Goal: Task Accomplishment & Management: Manage account settings

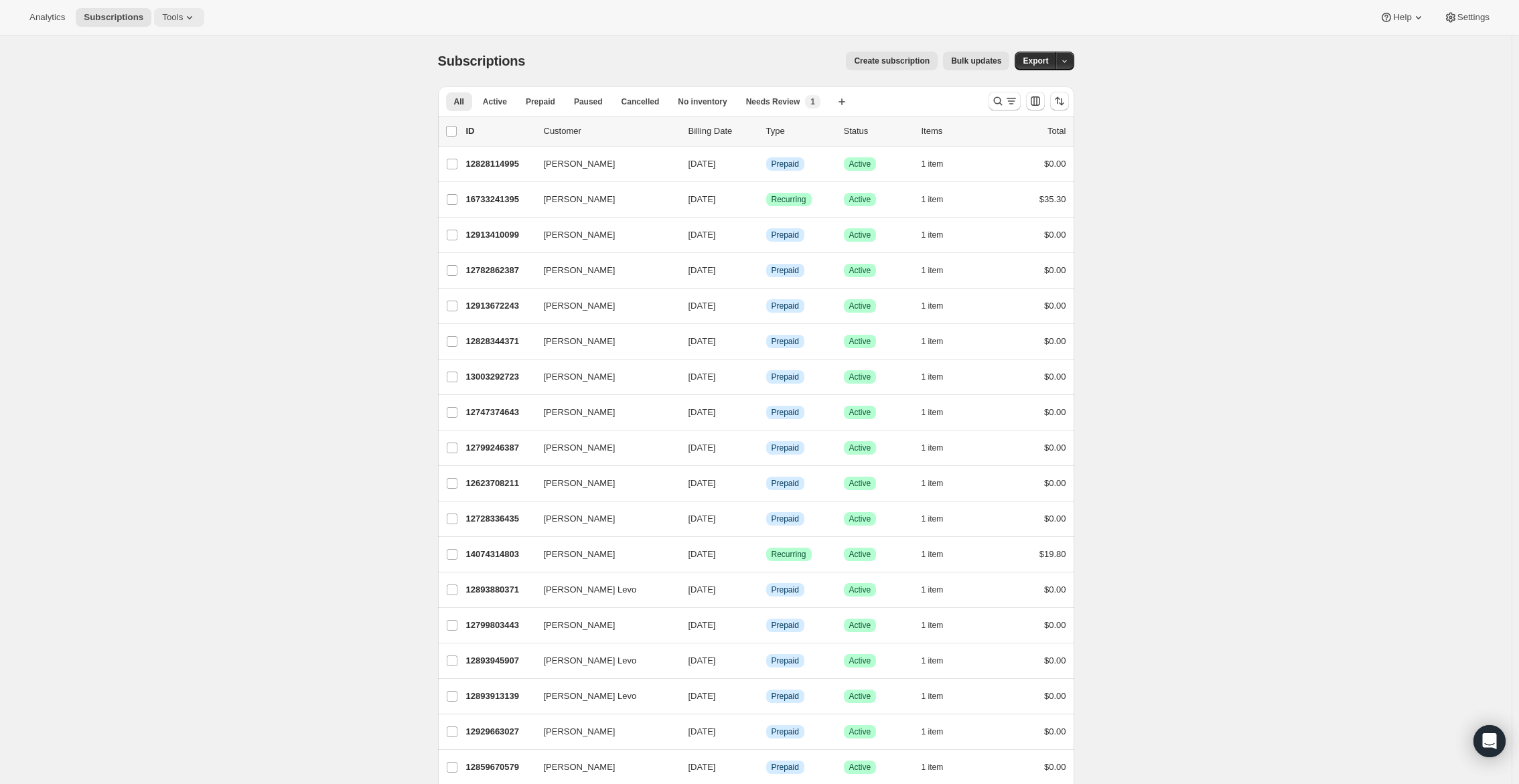
click at [182, 16] on span "Tools" at bounding box center [172, 17] width 21 height 11
click at [187, 45] on span "Subscription Plans" at bounding box center [166, 46] width 72 height 10
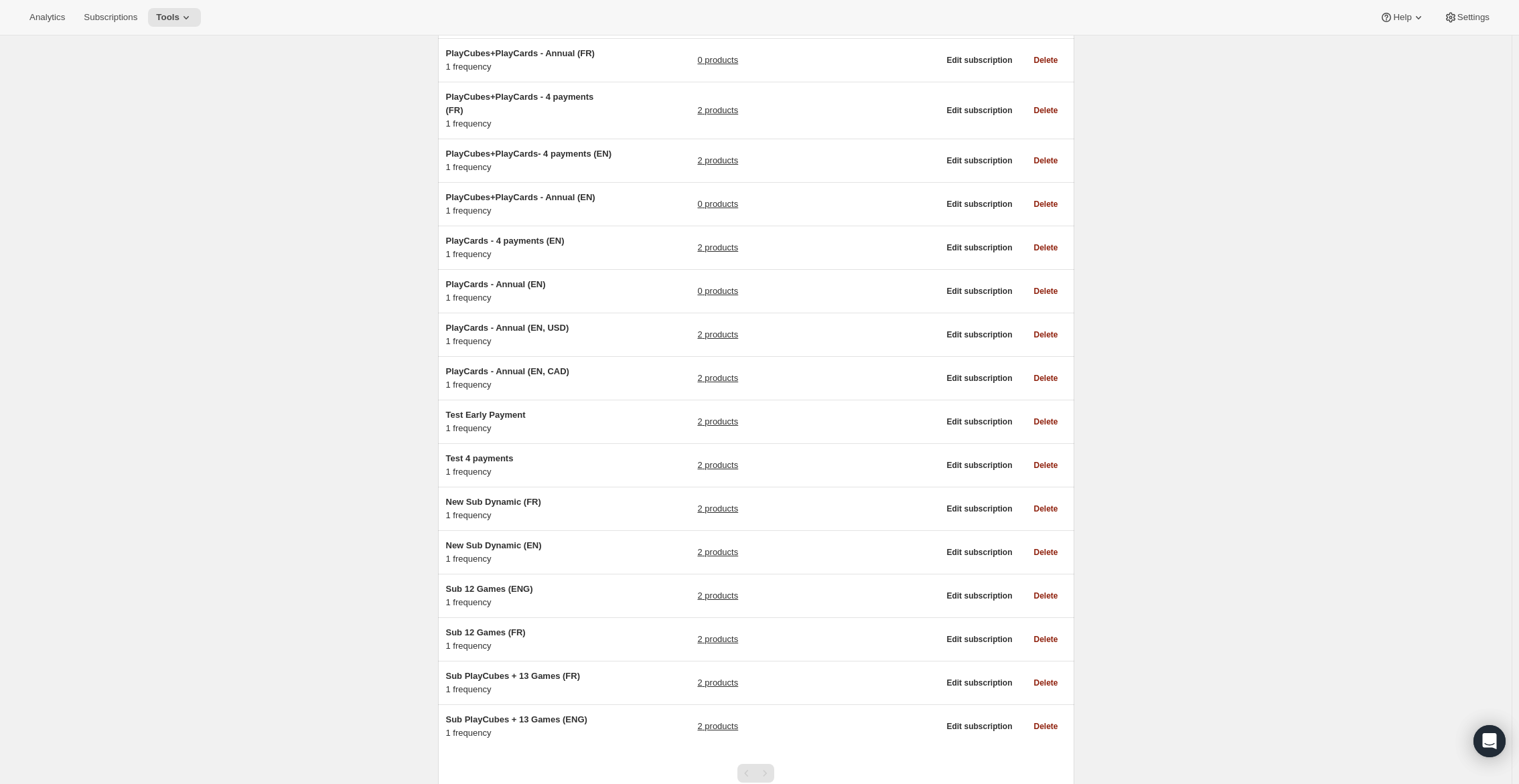
scroll to position [580, 0]
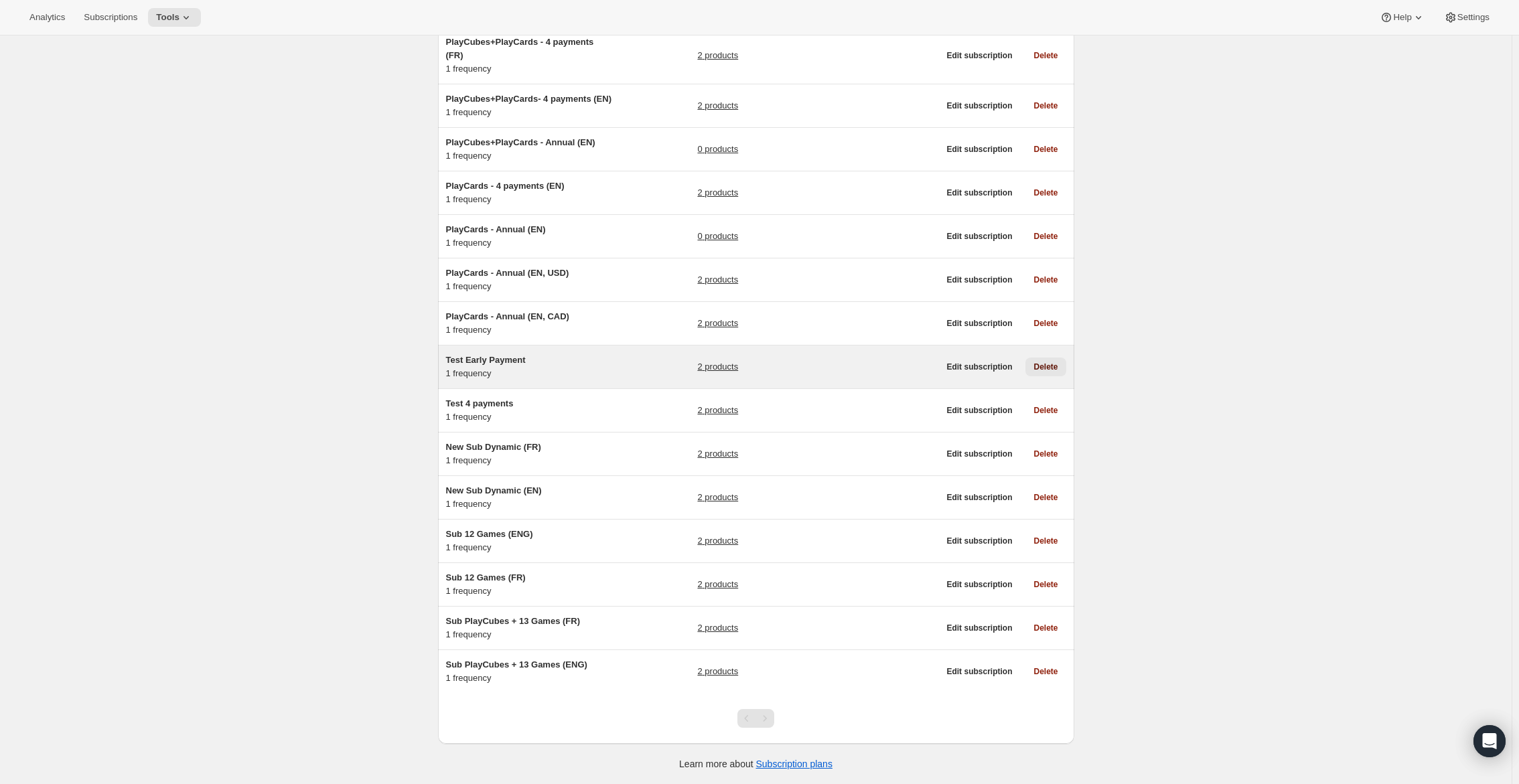
click at [1055, 369] on span "Delete" at bounding box center [1045, 367] width 24 height 11
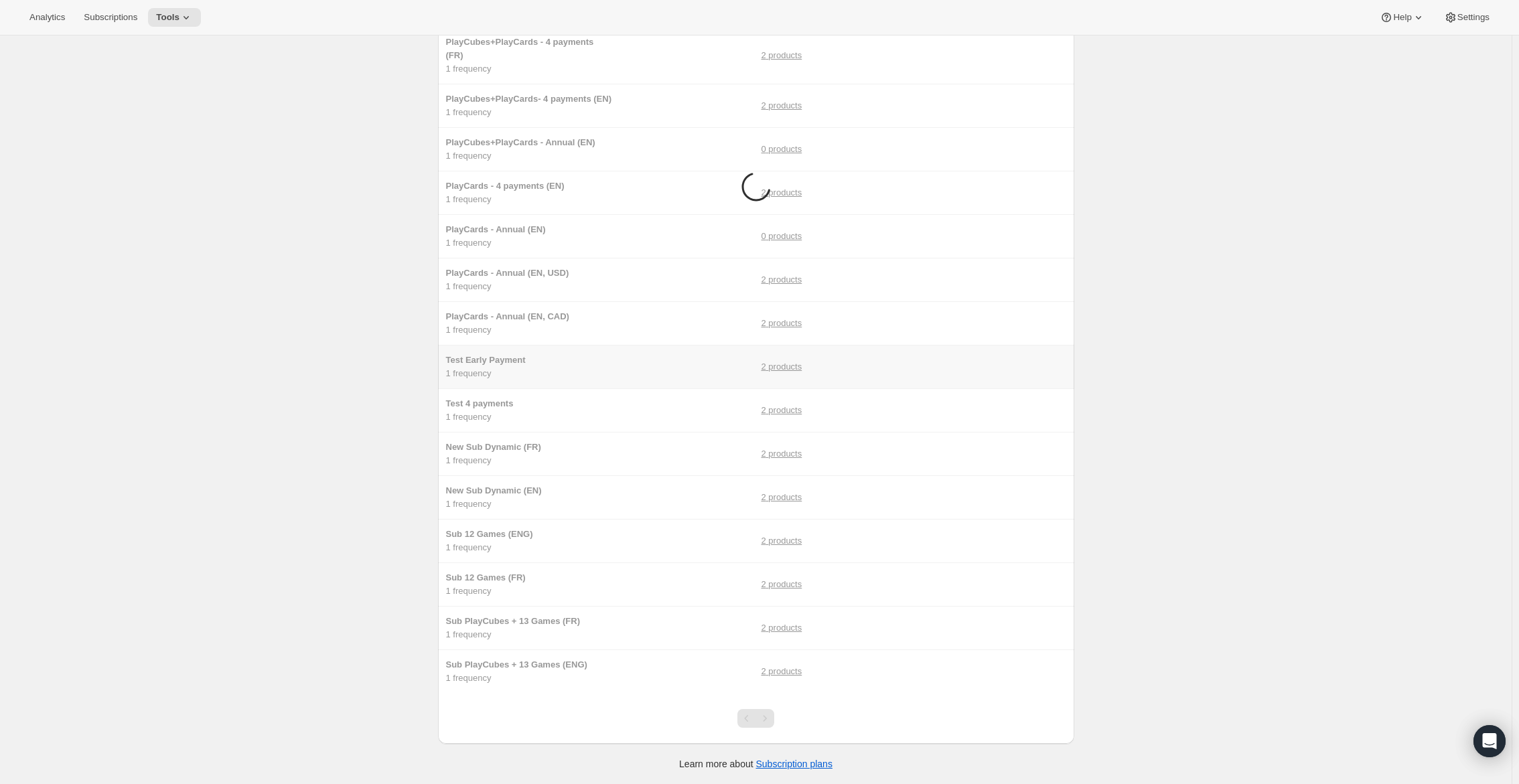
scroll to position [0, 0]
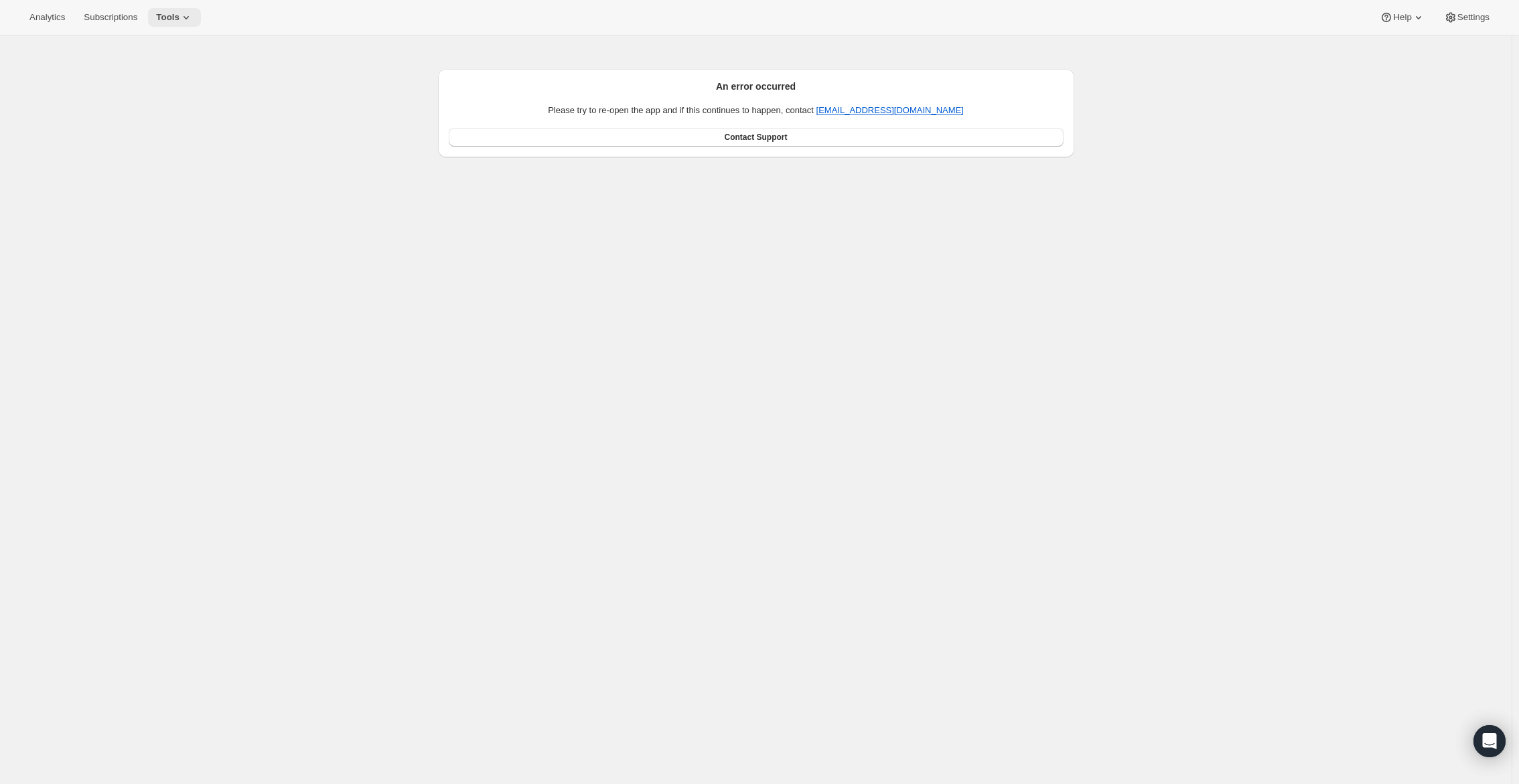
click at [193, 18] on icon at bounding box center [186, 18] width 14 height 14
click at [195, 53] on button "Subscription Plans" at bounding box center [179, 45] width 144 height 22
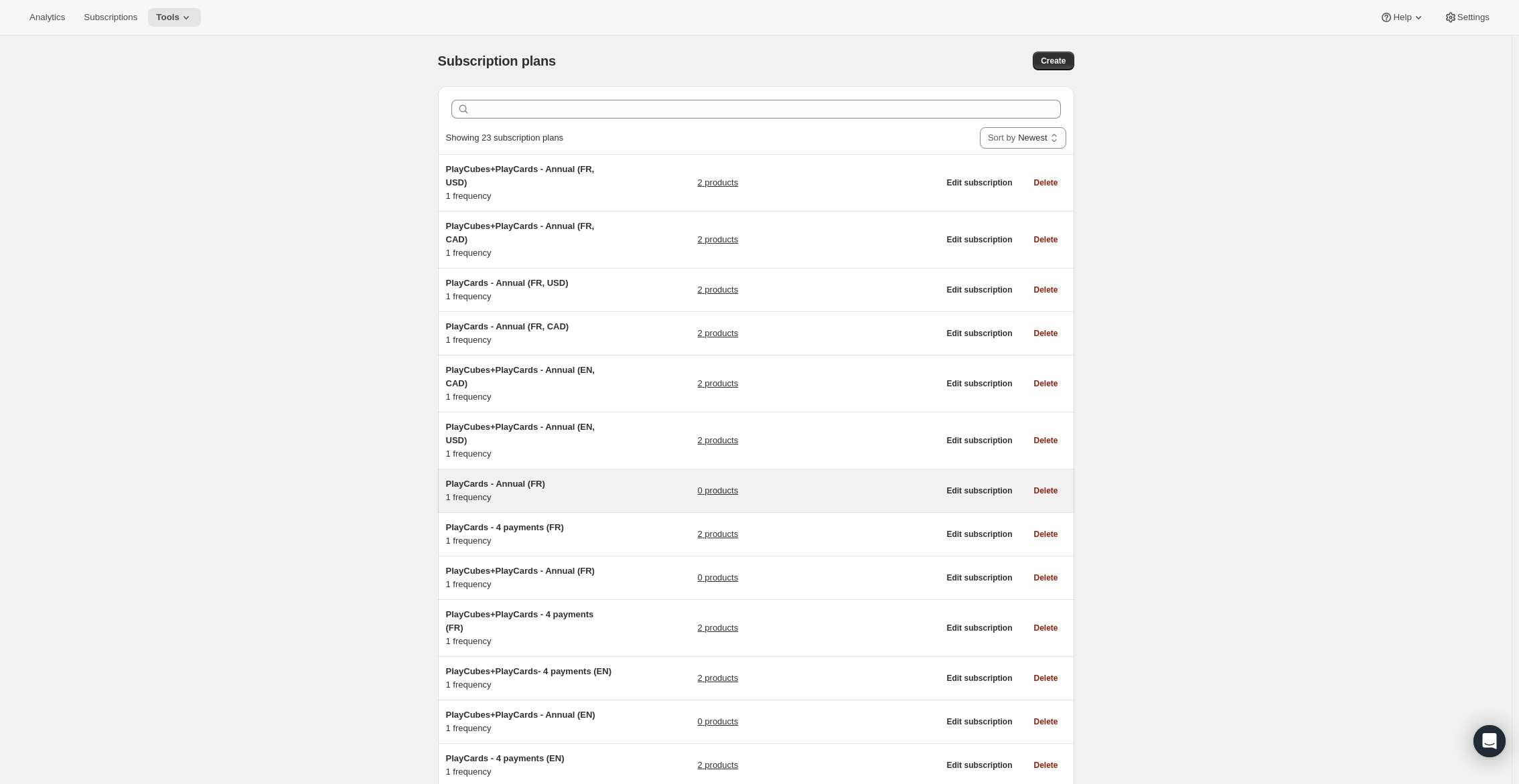
click at [577, 497] on div "PlayCards - Annual (FR) 1 frequency" at bounding box center [529, 491] width 168 height 27
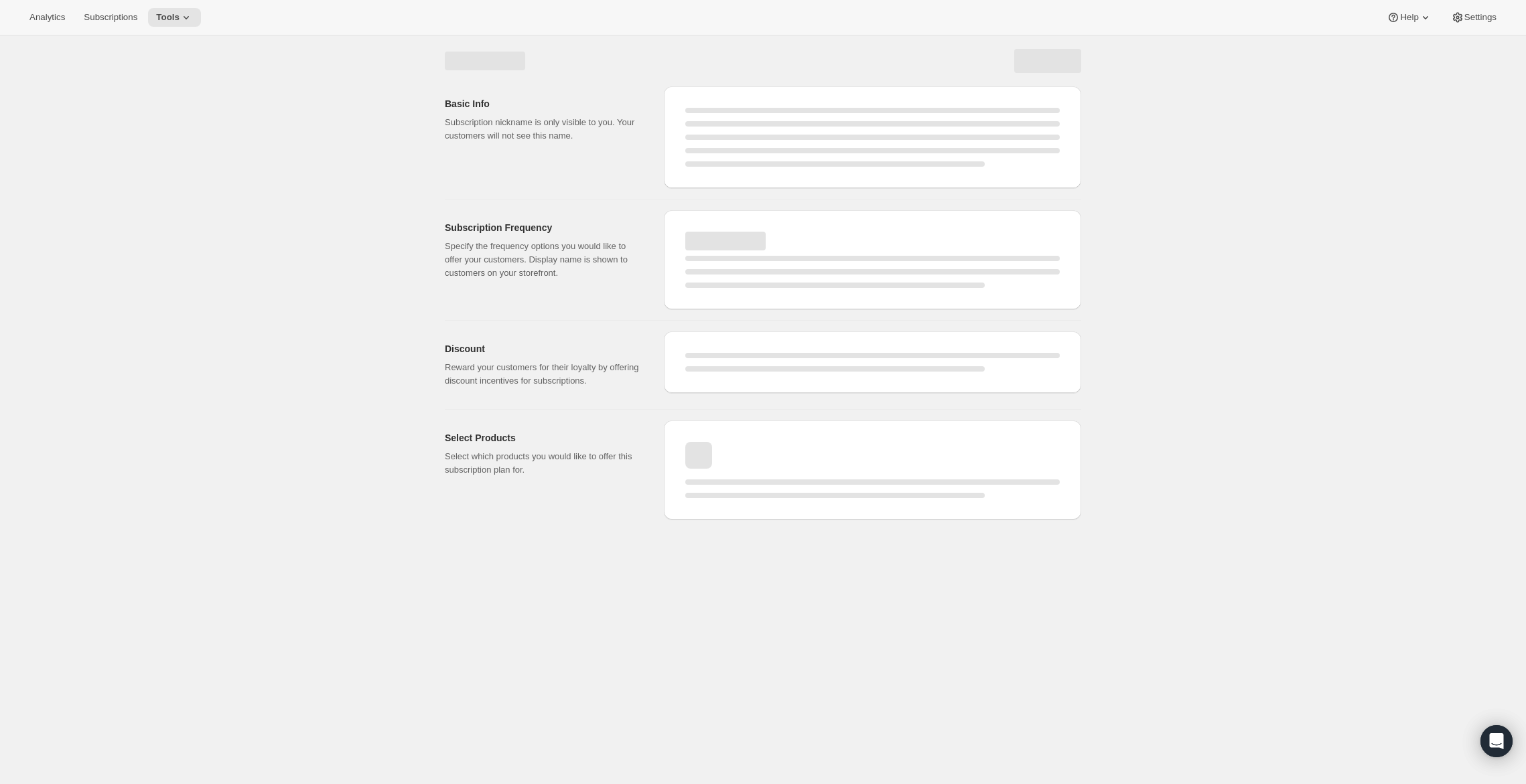
select select "WEEK"
select select "MONTH"
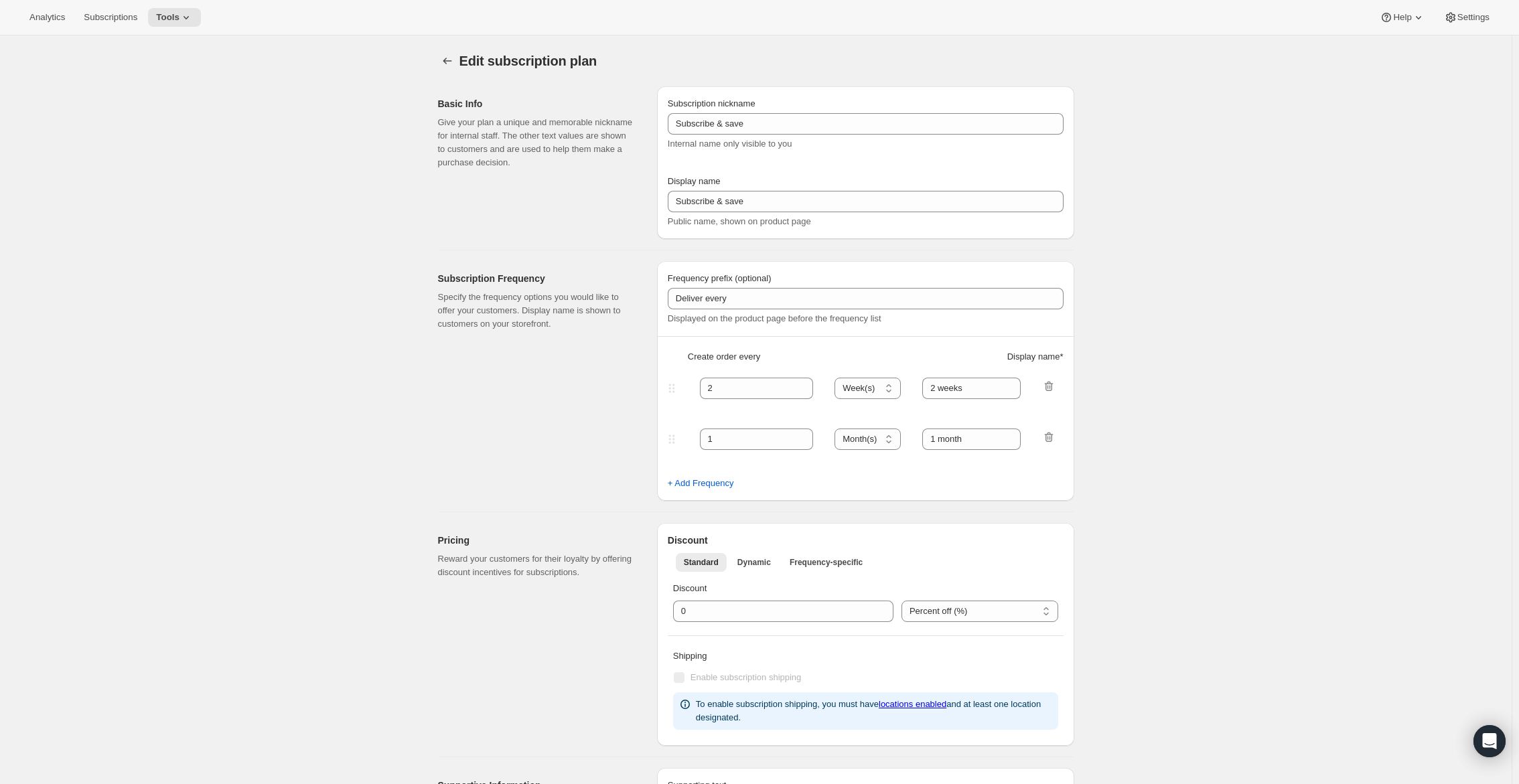
type input "PlayCards - Annual (FR)"
type input "Annuel (1 paiement pour l’année – ÉCONOMISEZ 25 %)"
select select "ENABLED"
select select "MONTH"
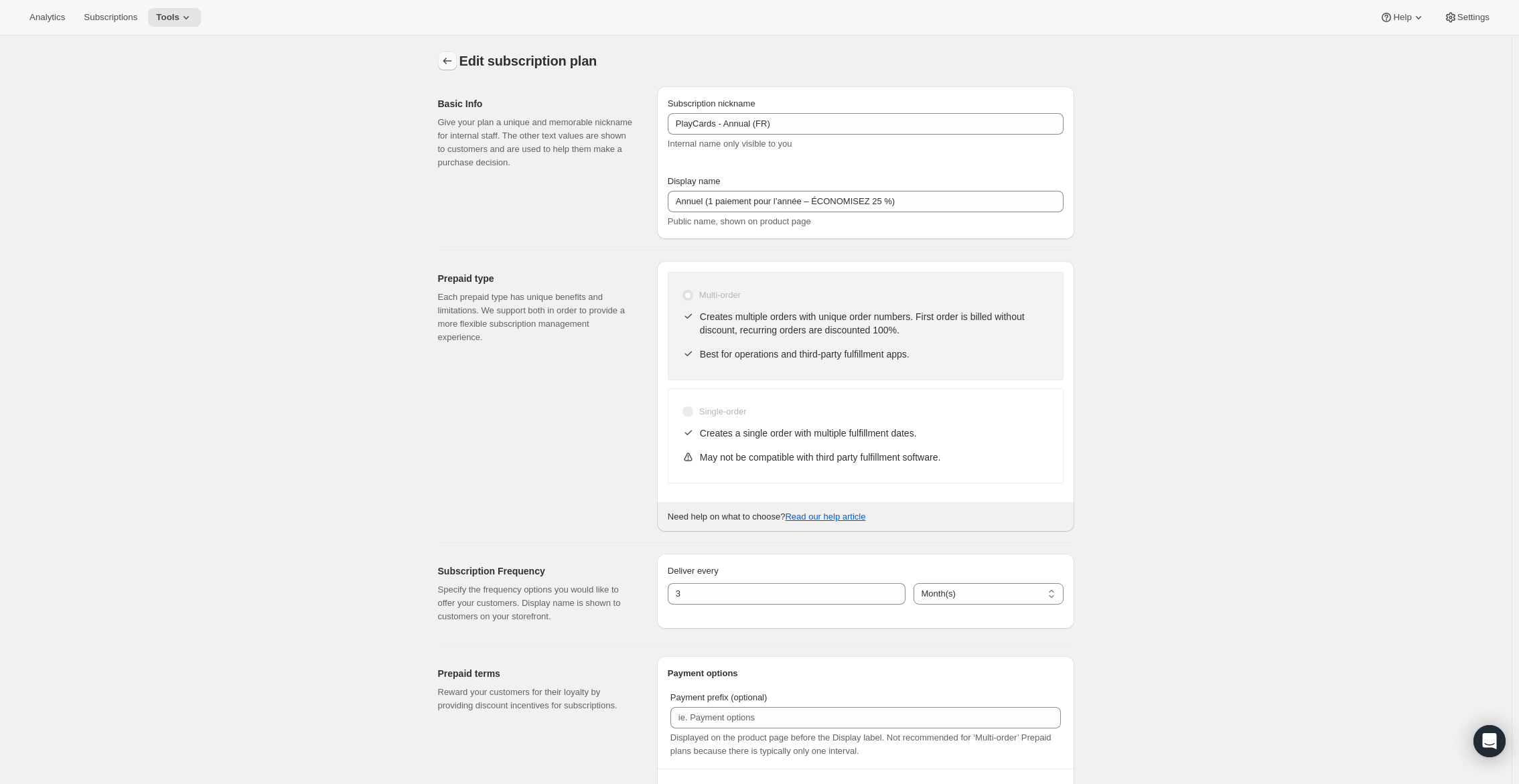
click at [446, 56] on icon "Subscription plans" at bounding box center [447, 61] width 14 height 14
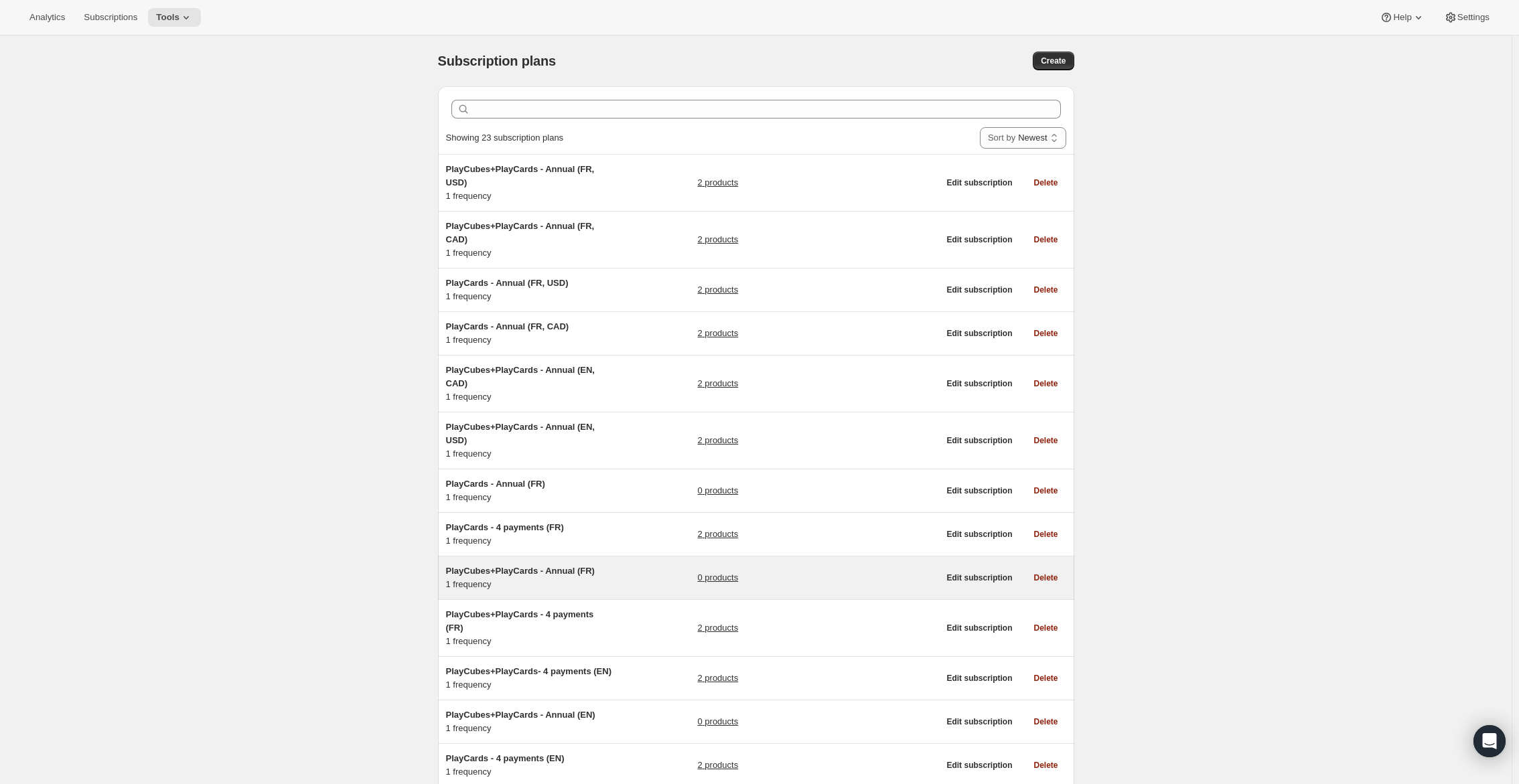
click at [526, 571] on span "PlayCubes+PlayCards - Annual (FR)" at bounding box center [521, 571] width 149 height 10
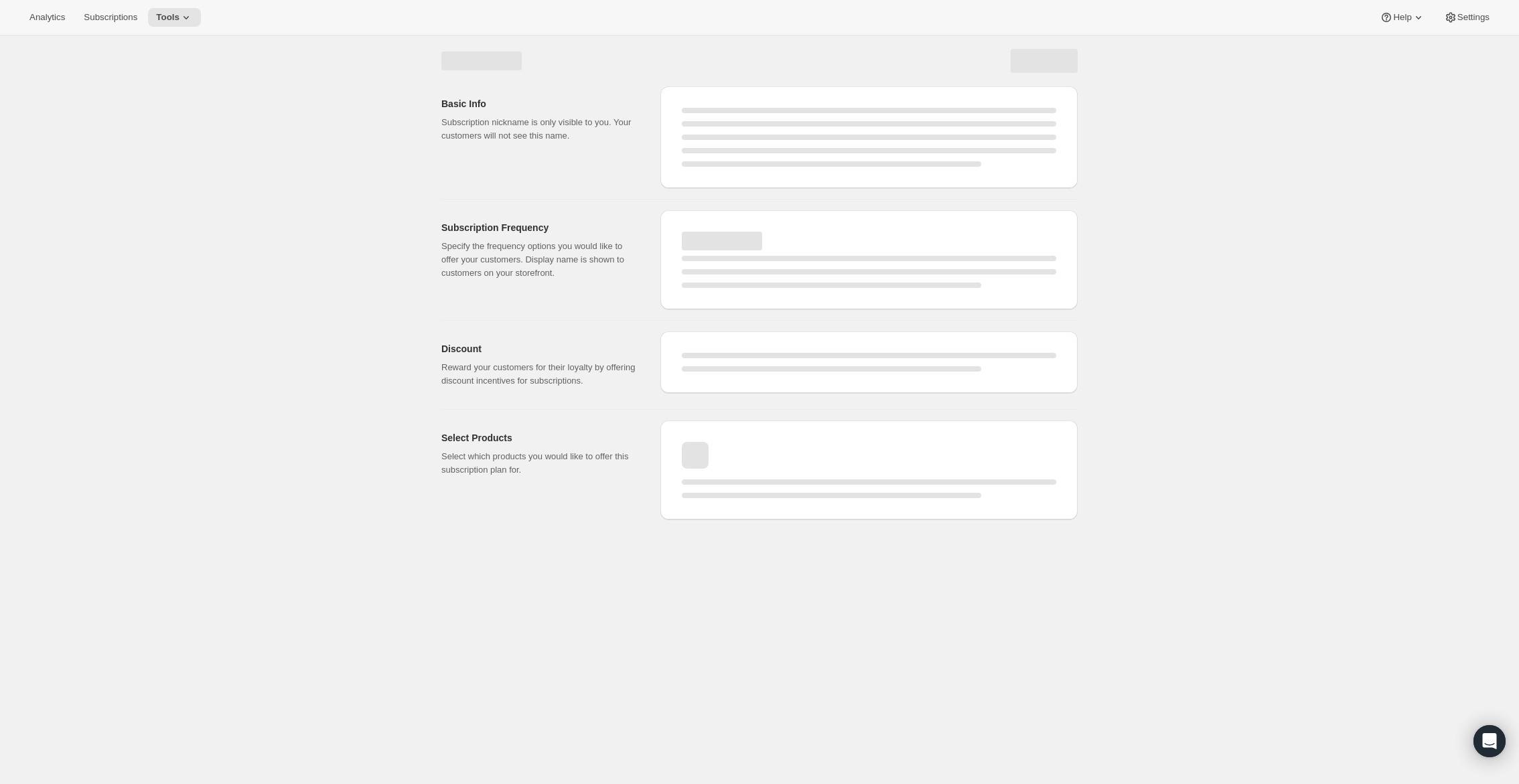
select select "WEEK"
select select "MONTH"
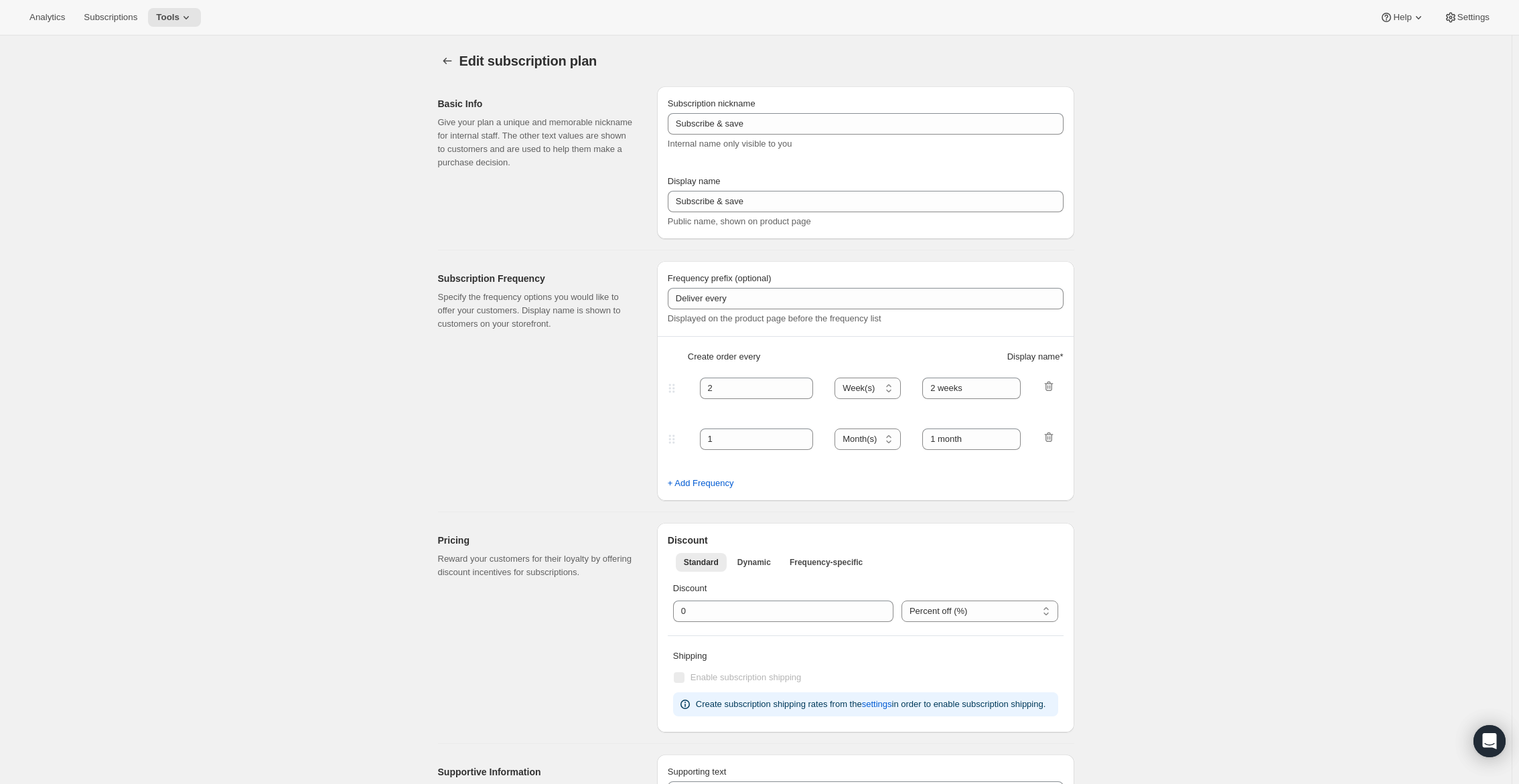
type input "PlayCubes+PlayCards - Annual (FR)"
type input "Annuel (1 paiement pour l’année – ÉCONOMISEZ 25 %)"
select select "ENABLED"
select select "MONTH"
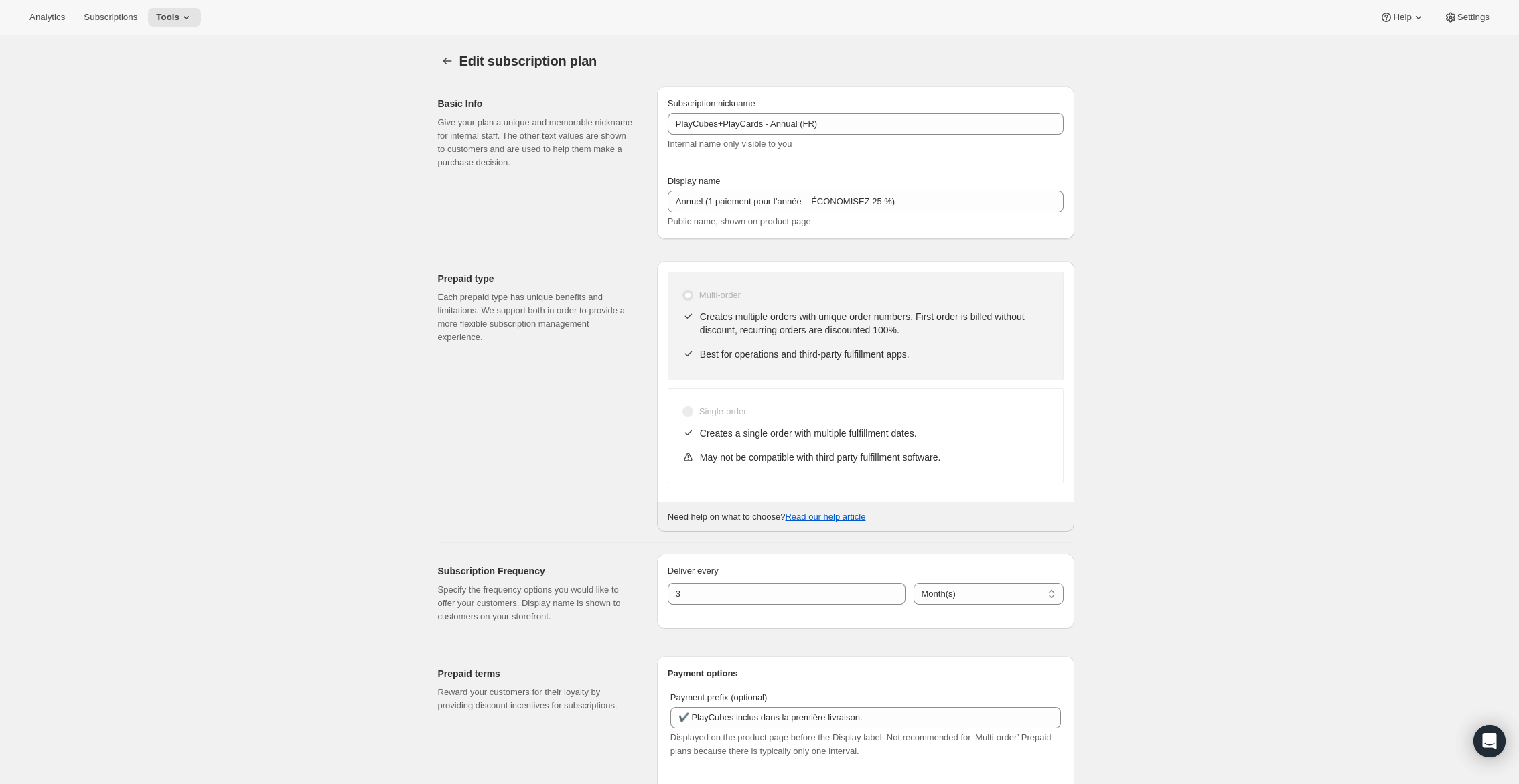
click at [449, 60] on icon "Subscription plans" at bounding box center [447, 61] width 14 height 14
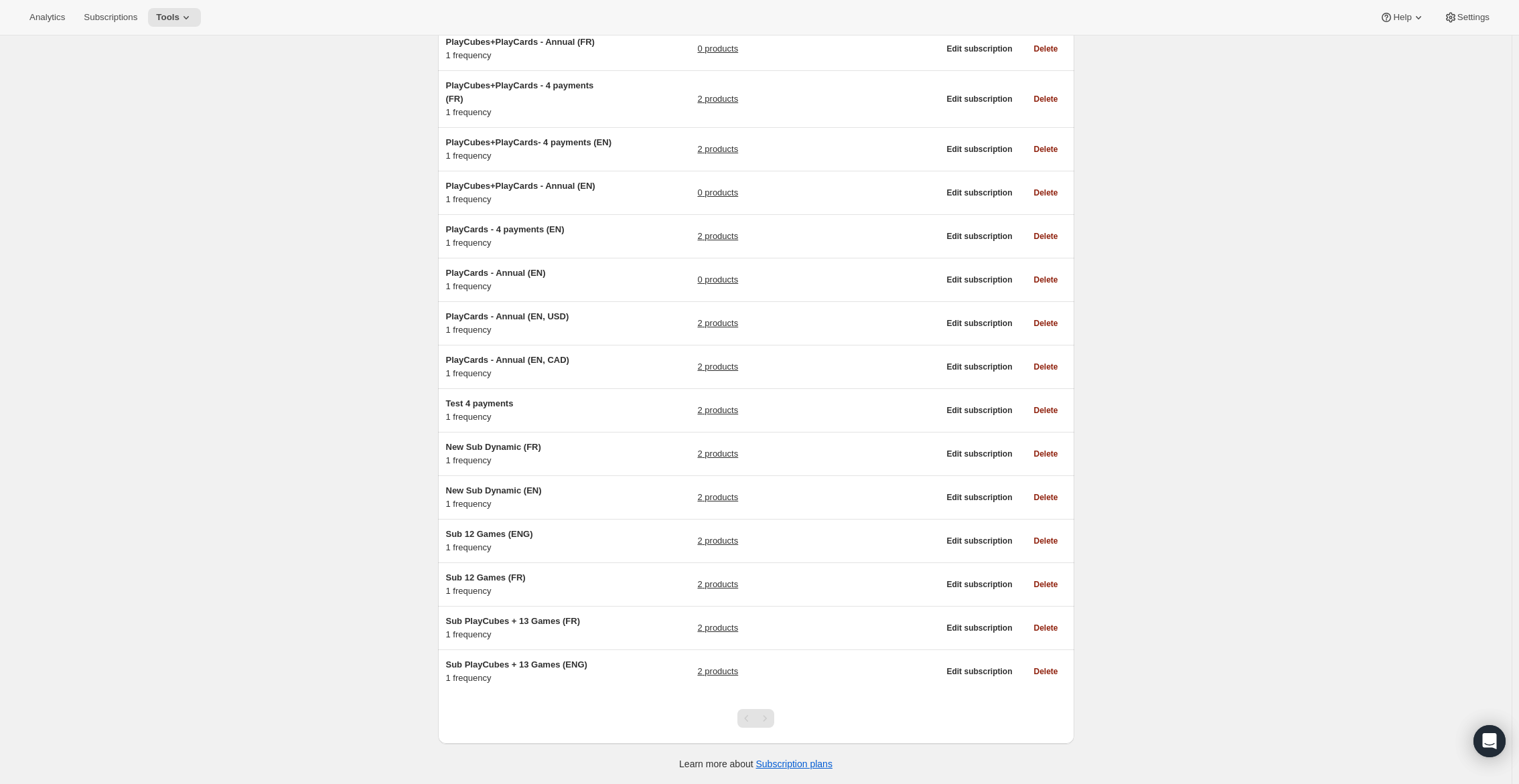
scroll to position [536, 0]
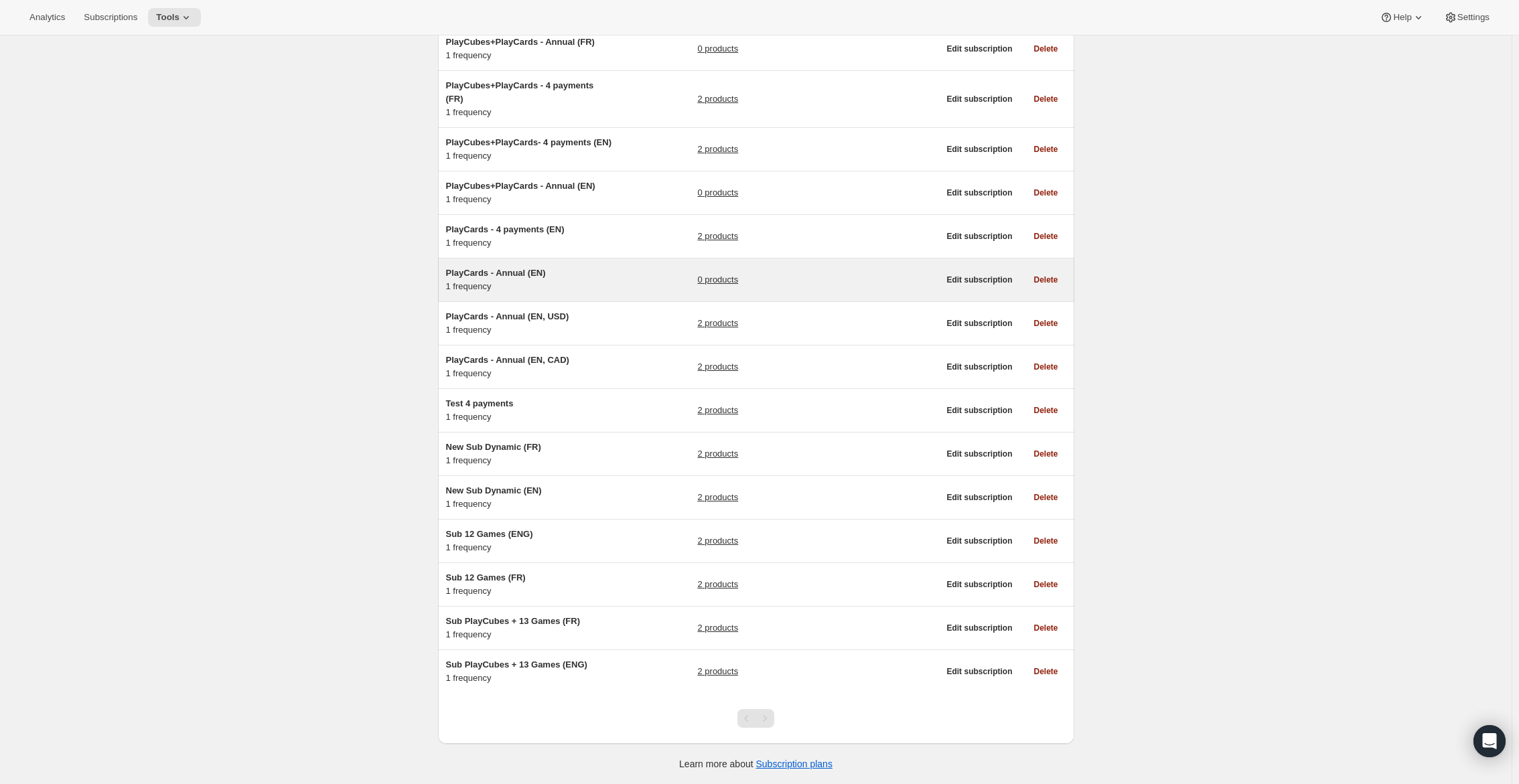
click at [541, 274] on span "PlayCards - Annual (EN)" at bounding box center [496, 273] width 100 height 10
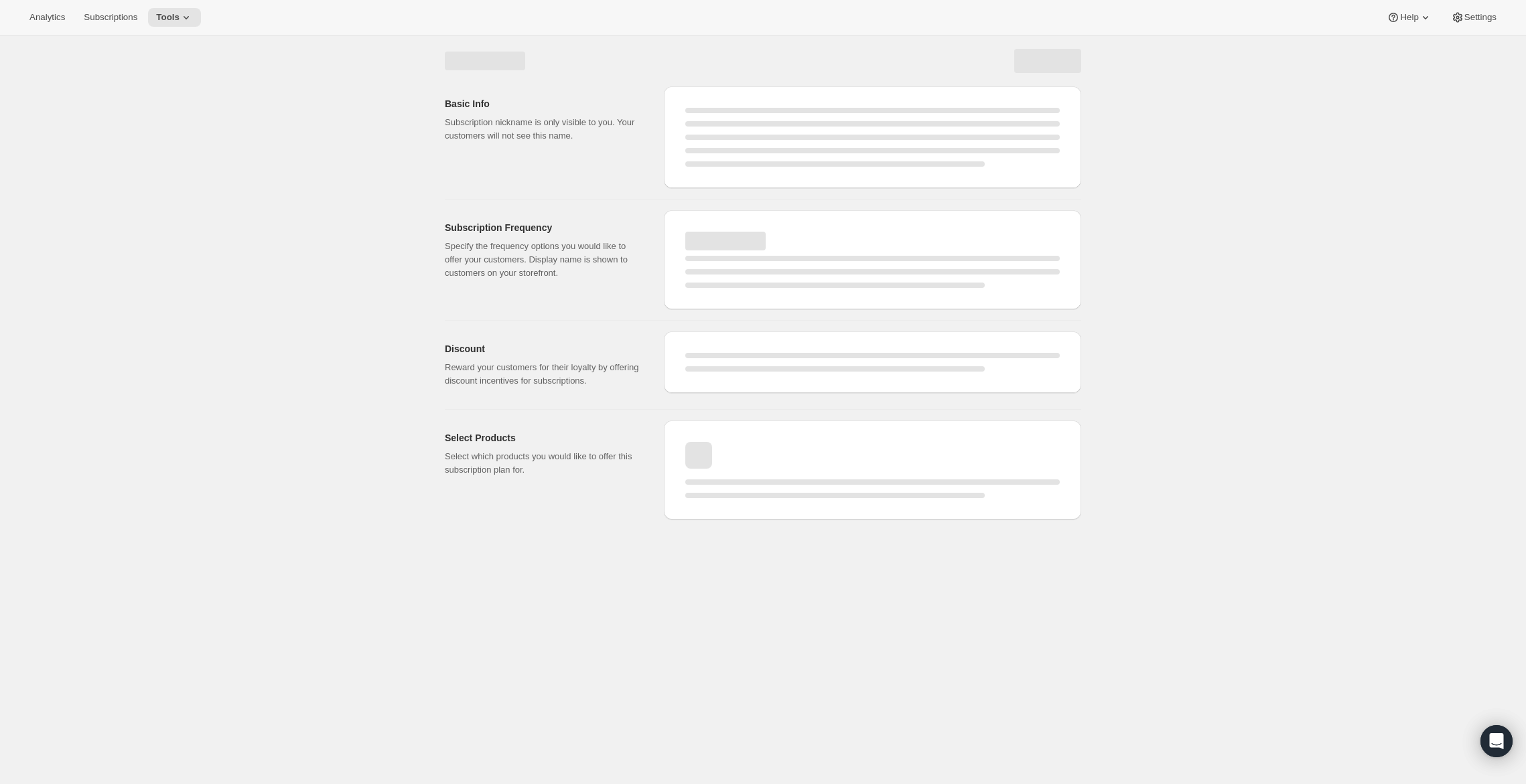
select select "WEEK"
select select "MONTH"
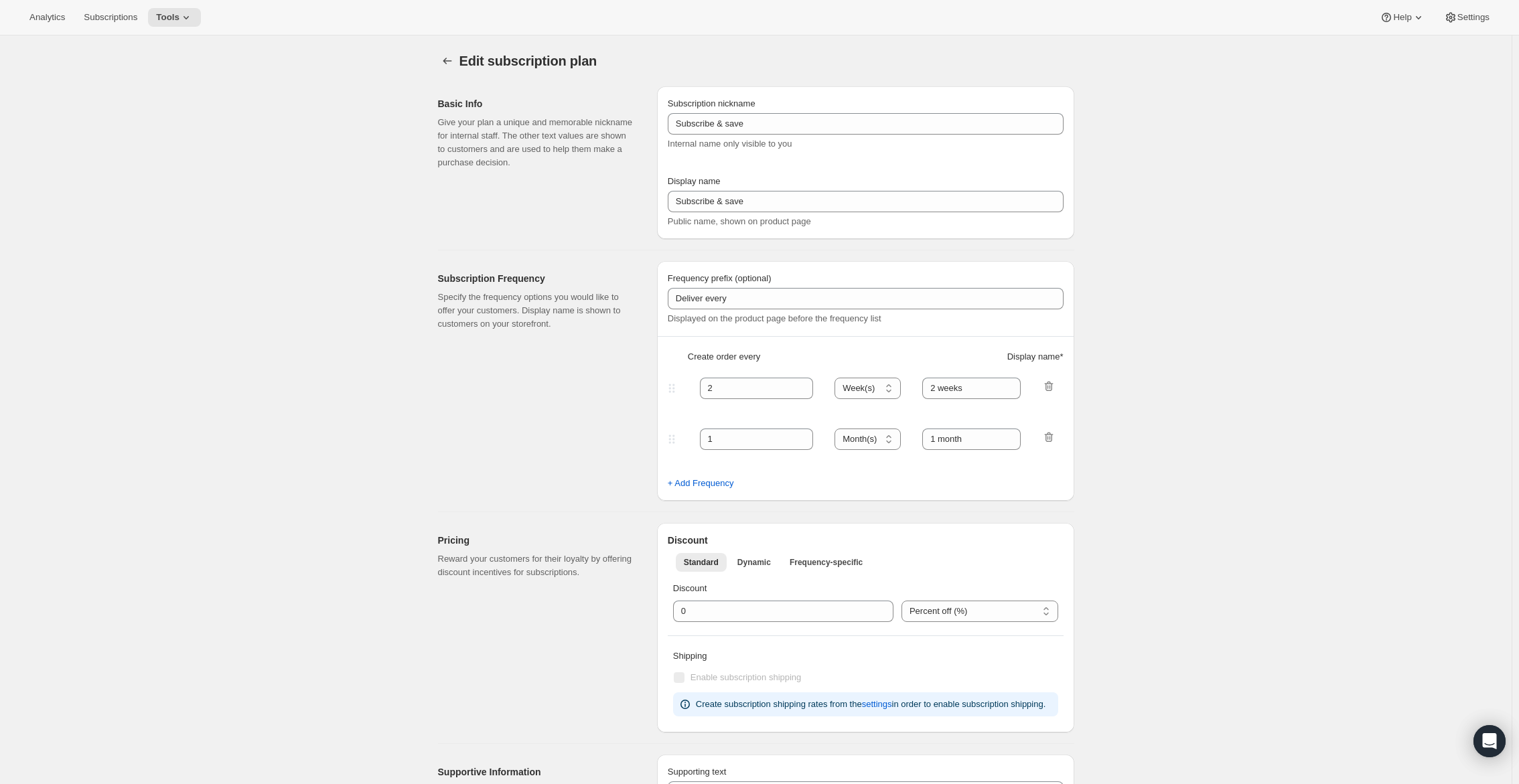
type input "PlayCards - Annual (EN)"
type input "Annual (1 Payment for the Year - SAVE 25%)"
select select "ENABLED"
select select "MONTH"
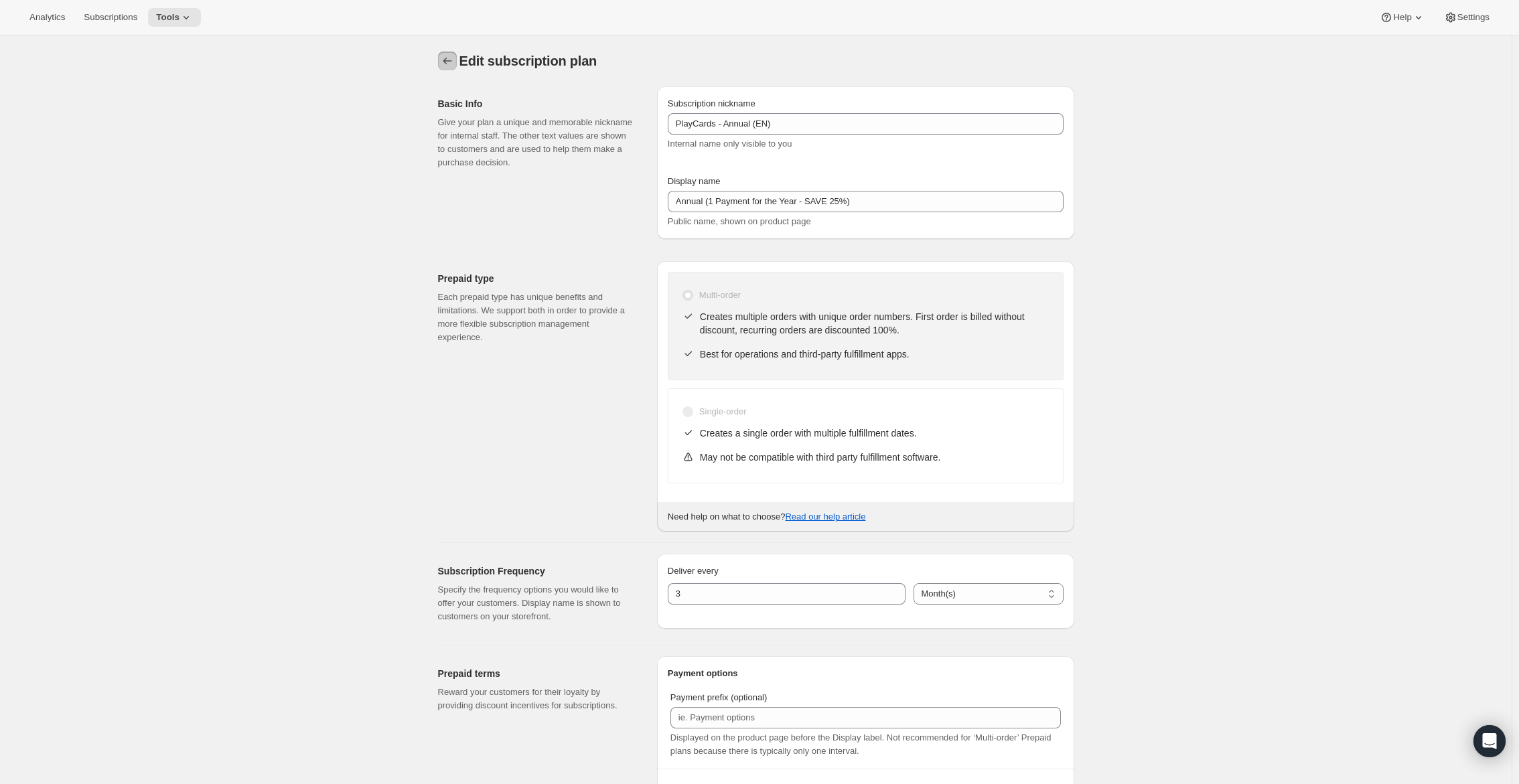
click at [453, 59] on icon "Subscription plans" at bounding box center [447, 61] width 14 height 14
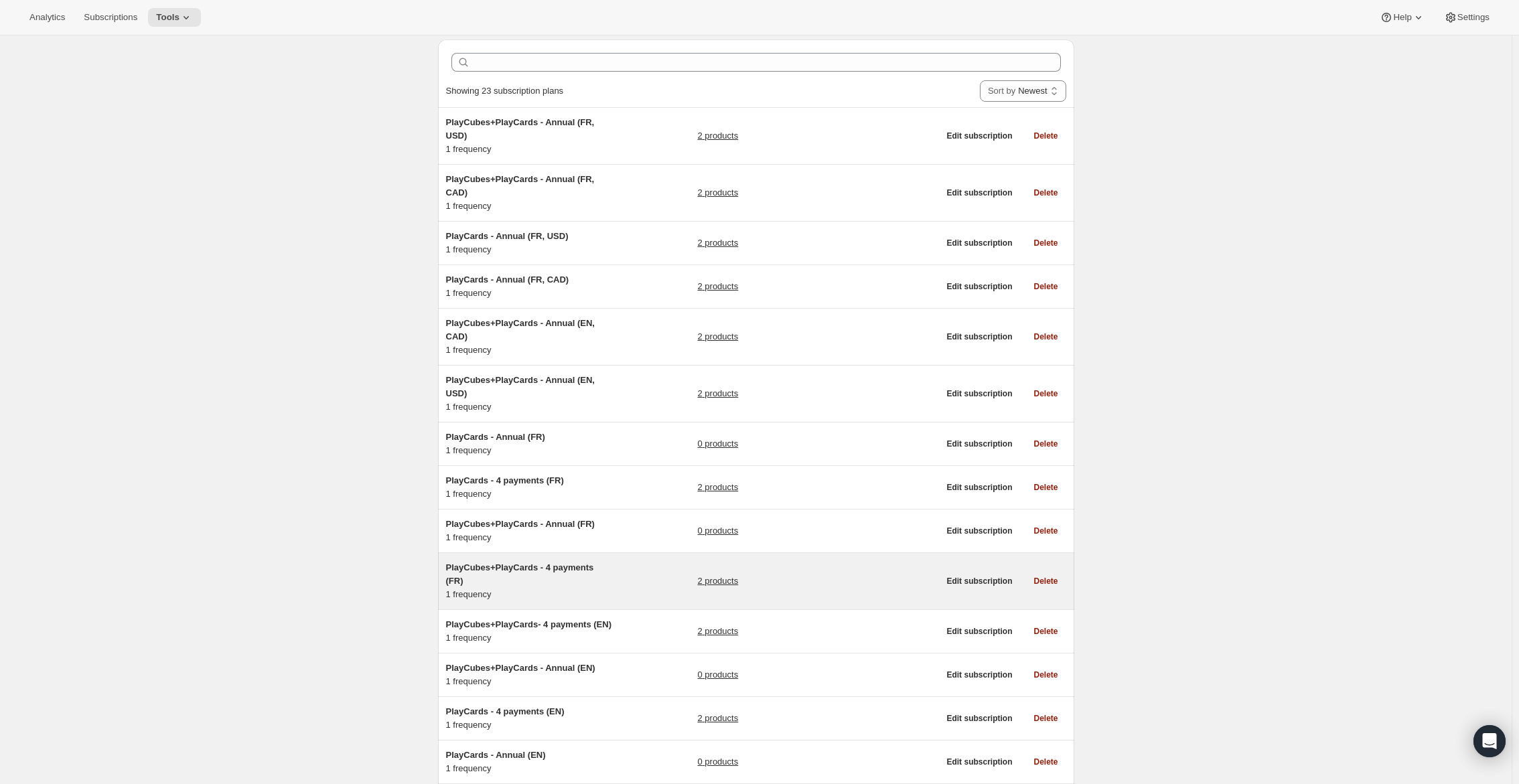
scroll to position [67, 0]
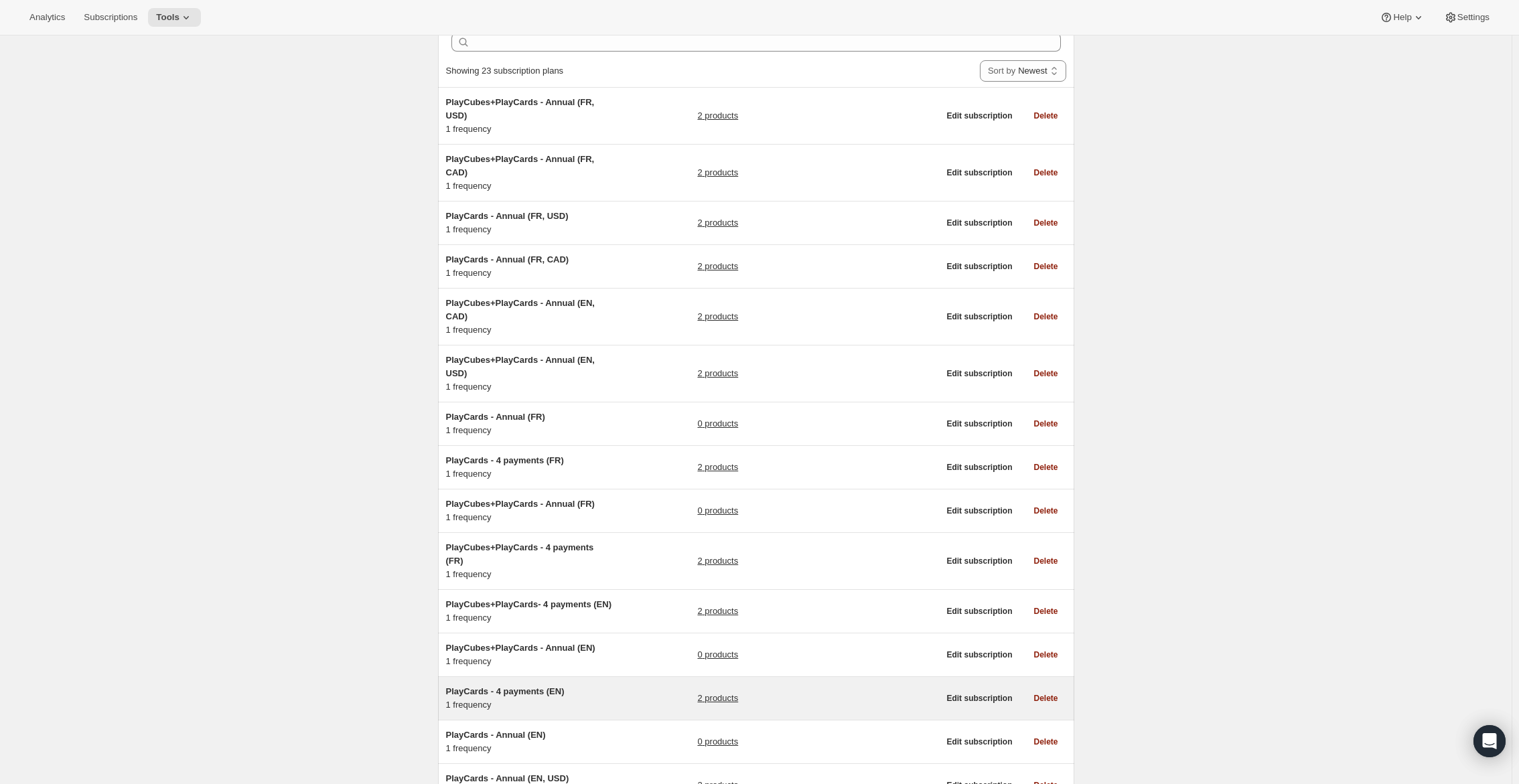
click at [546, 697] on span "PlayCards - 4 payments (EN)" at bounding box center [506, 691] width 119 height 10
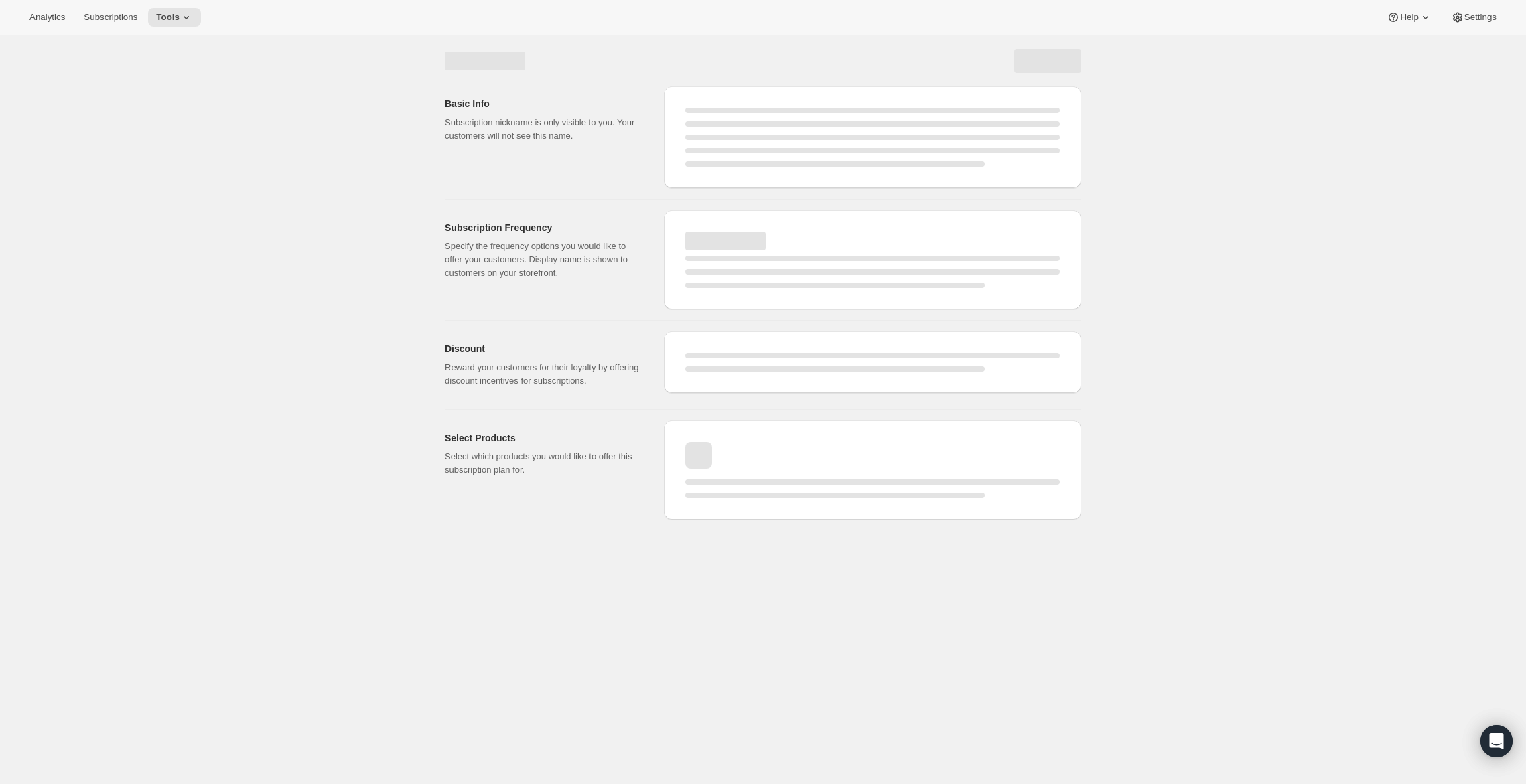
select select "WEEK"
select select "MONTH"
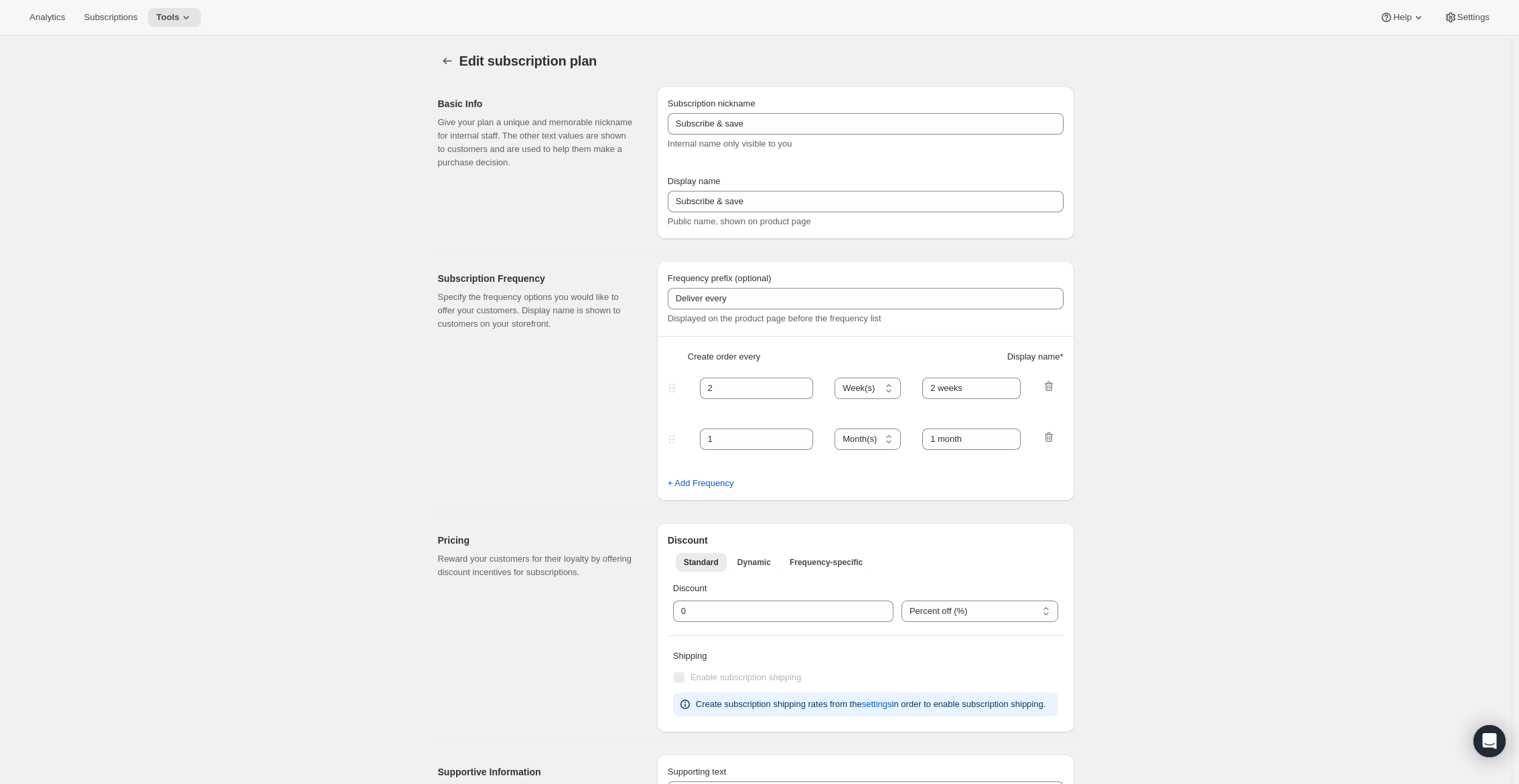
type input "PlayCards - 4 payments (EN)"
type input "Pay in 4 - <b>SAVE 17%</b> (<del>$239.99</del>)"
type input "✔️ 3 new PlayCards every months"
type input "3"
type input "✔️ 1 payment every 3 months."
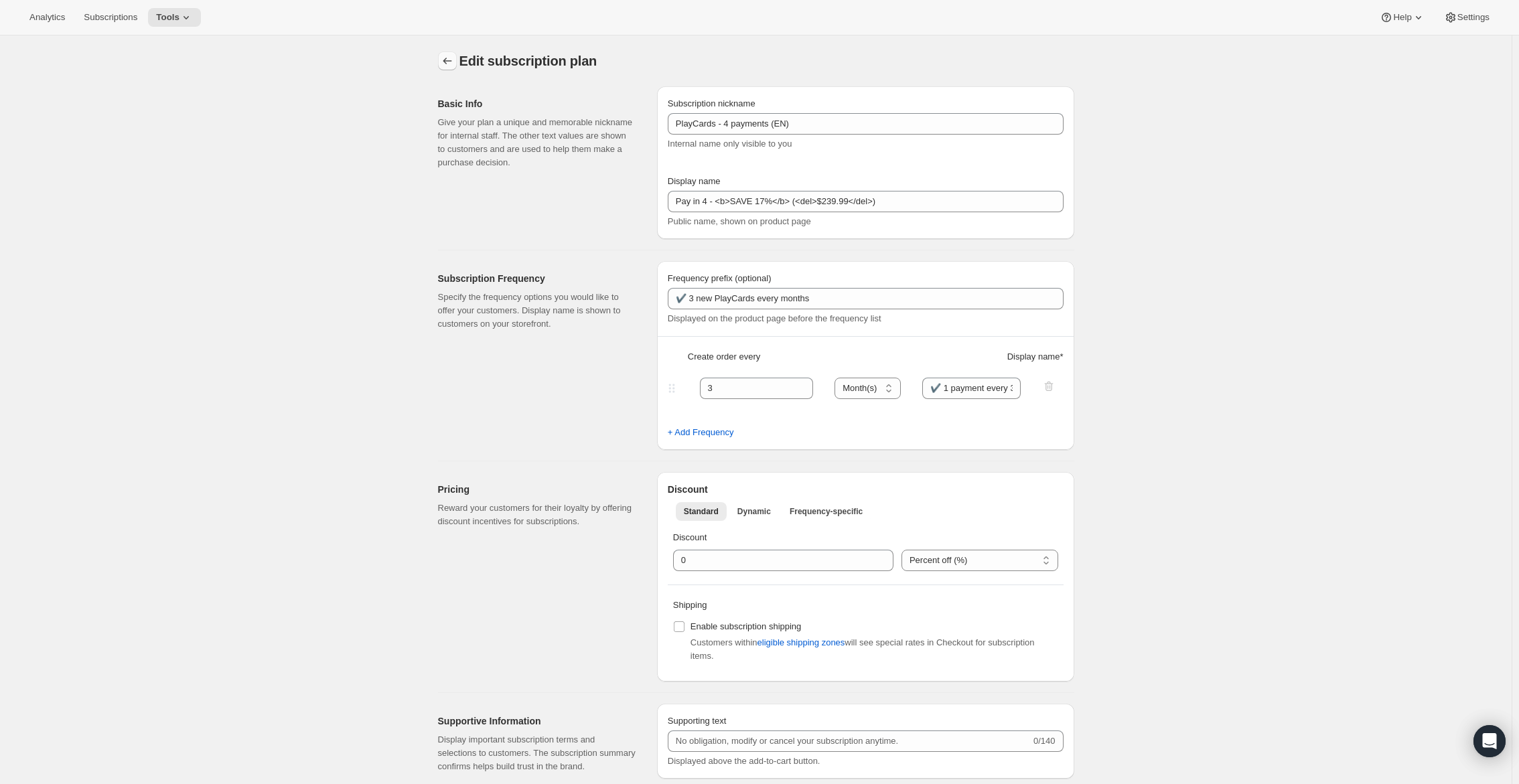
click at [447, 60] on icon "Subscription plans" at bounding box center [447, 60] width 9 height 7
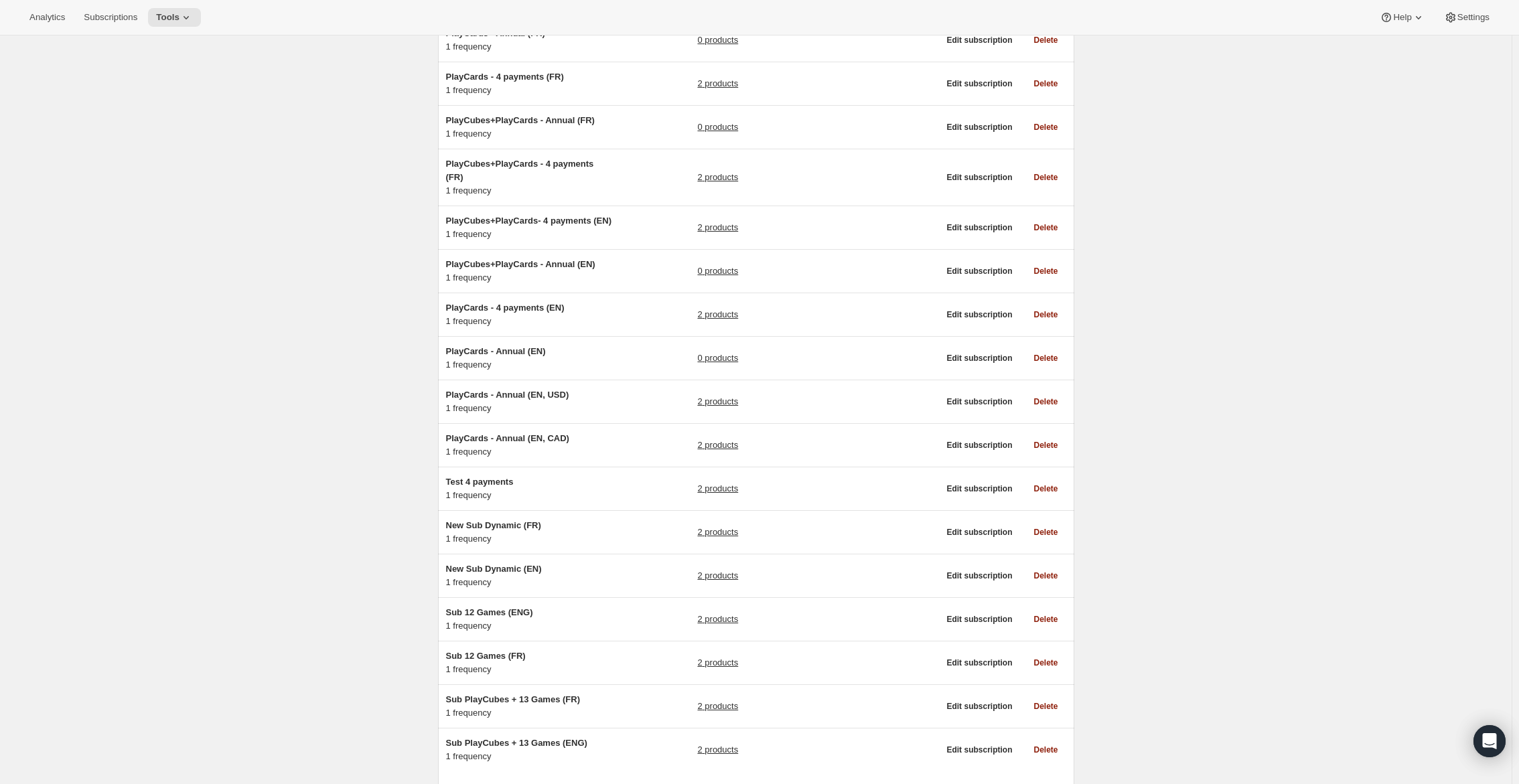
scroll to position [536, 0]
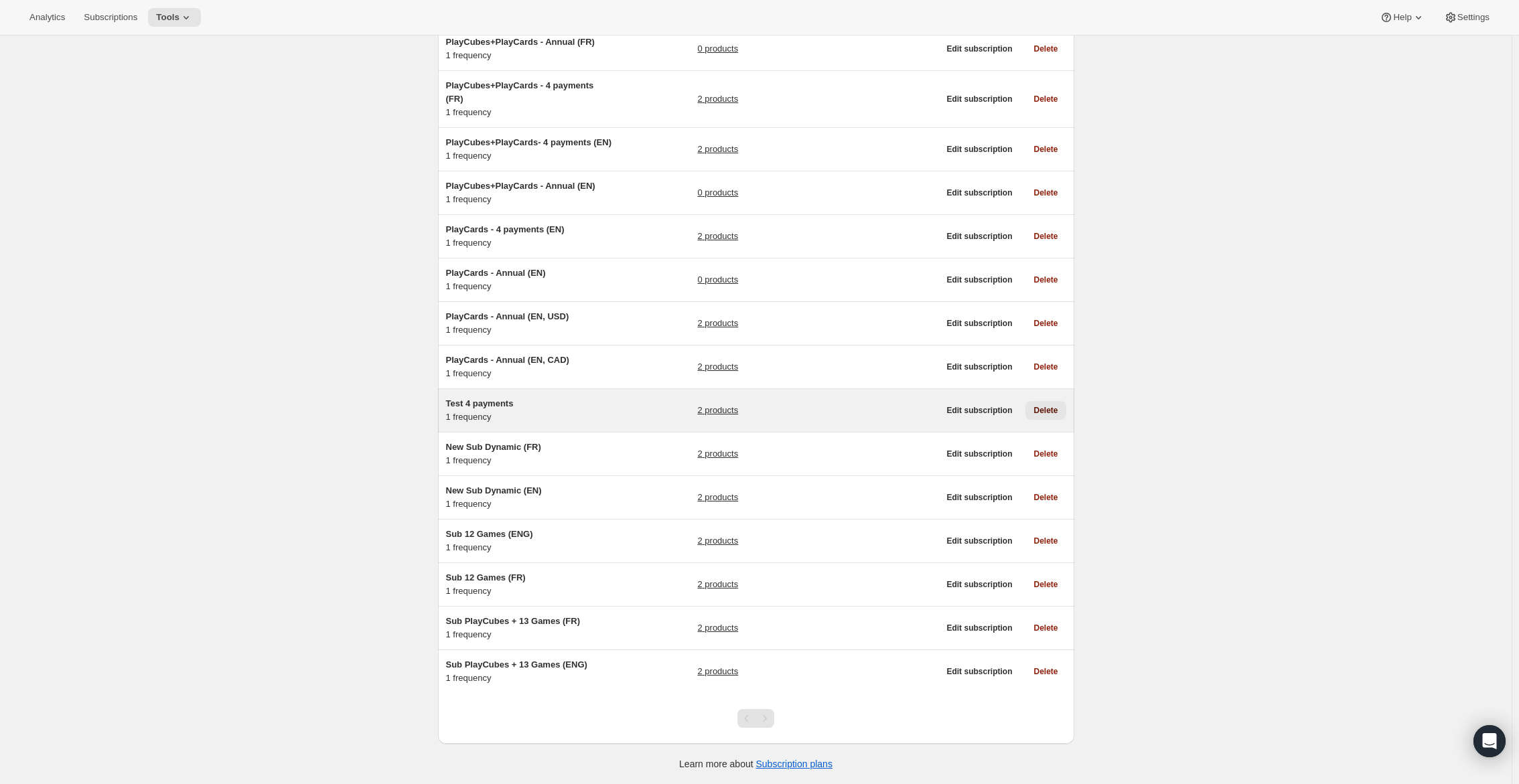
click at [1052, 415] on span "Delete" at bounding box center [1045, 410] width 24 height 11
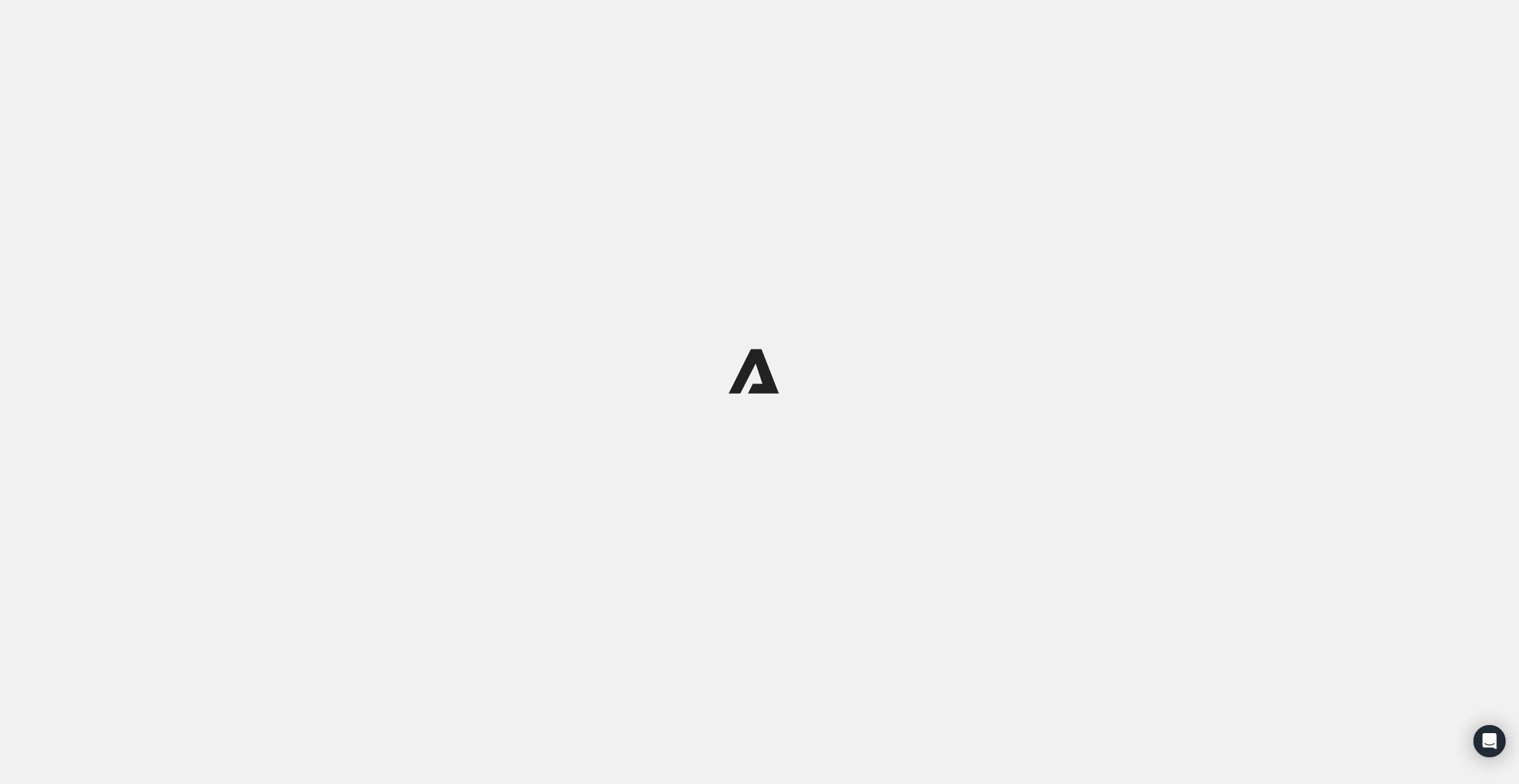
scroll to position [0, 0]
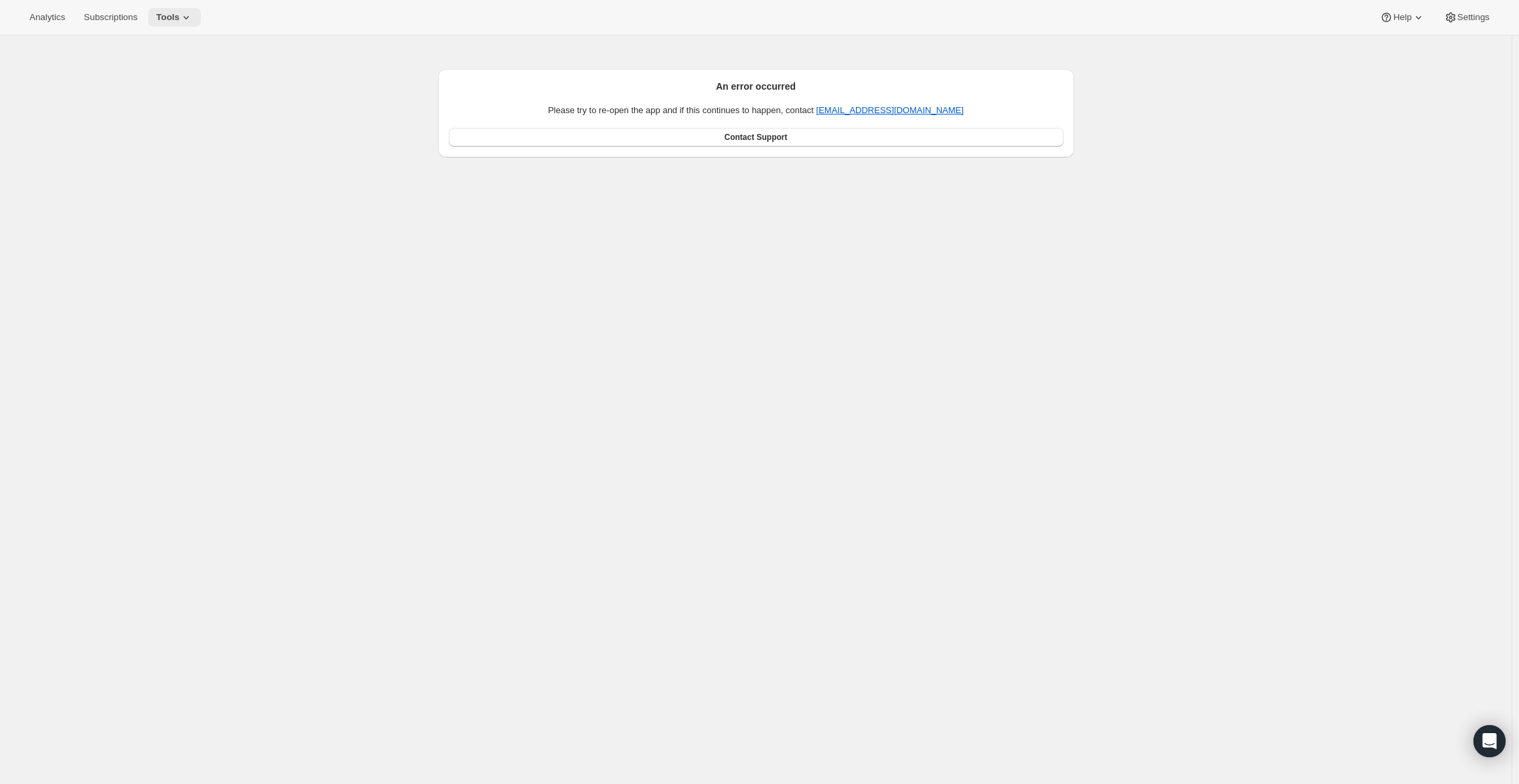
click at [201, 16] on button "Tools" at bounding box center [174, 17] width 53 height 19
click at [200, 43] on span "Subscription Plans" at bounding box center [165, 46] width 72 height 10
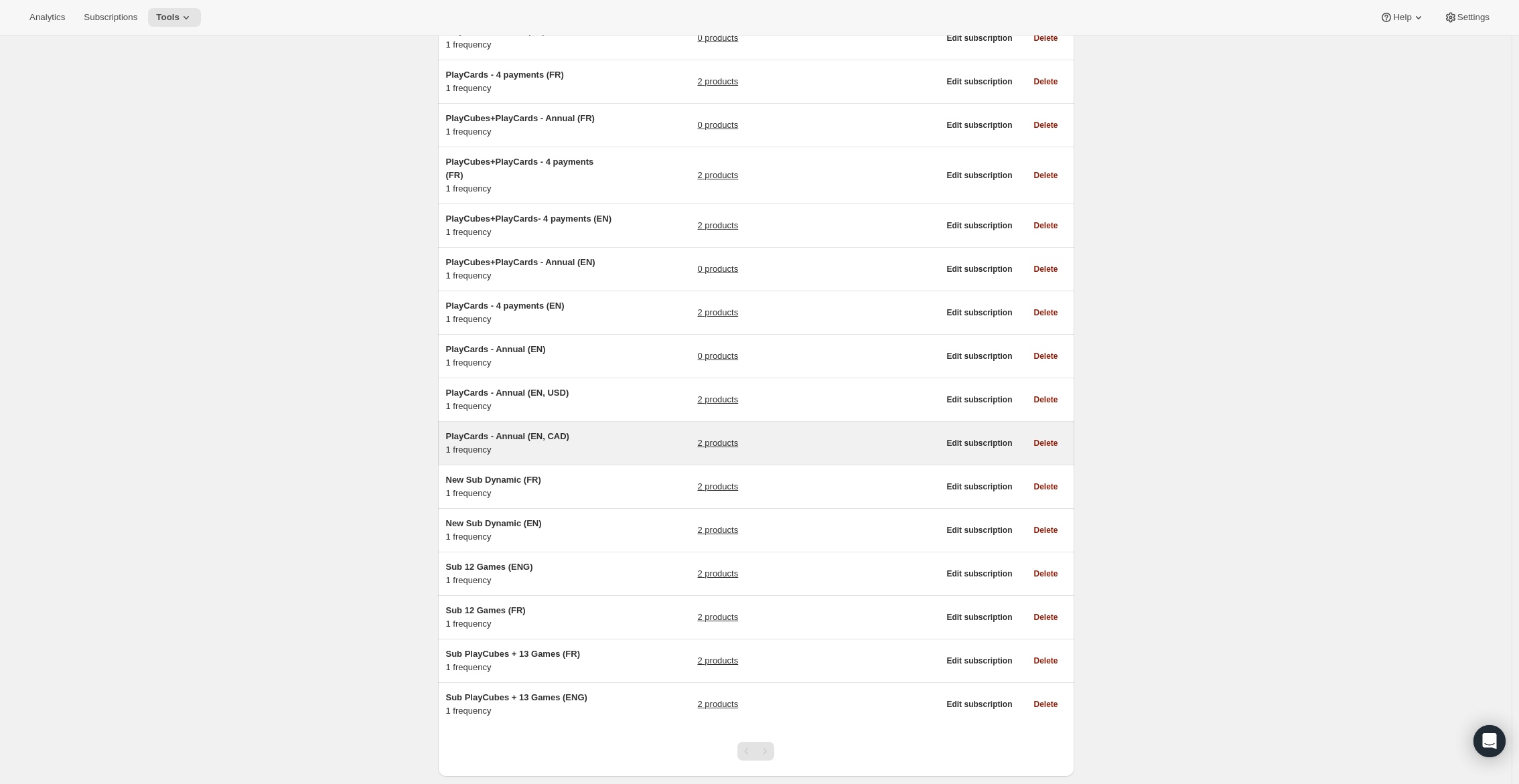
scroll to position [493, 0]
